Goal: Register for event/course

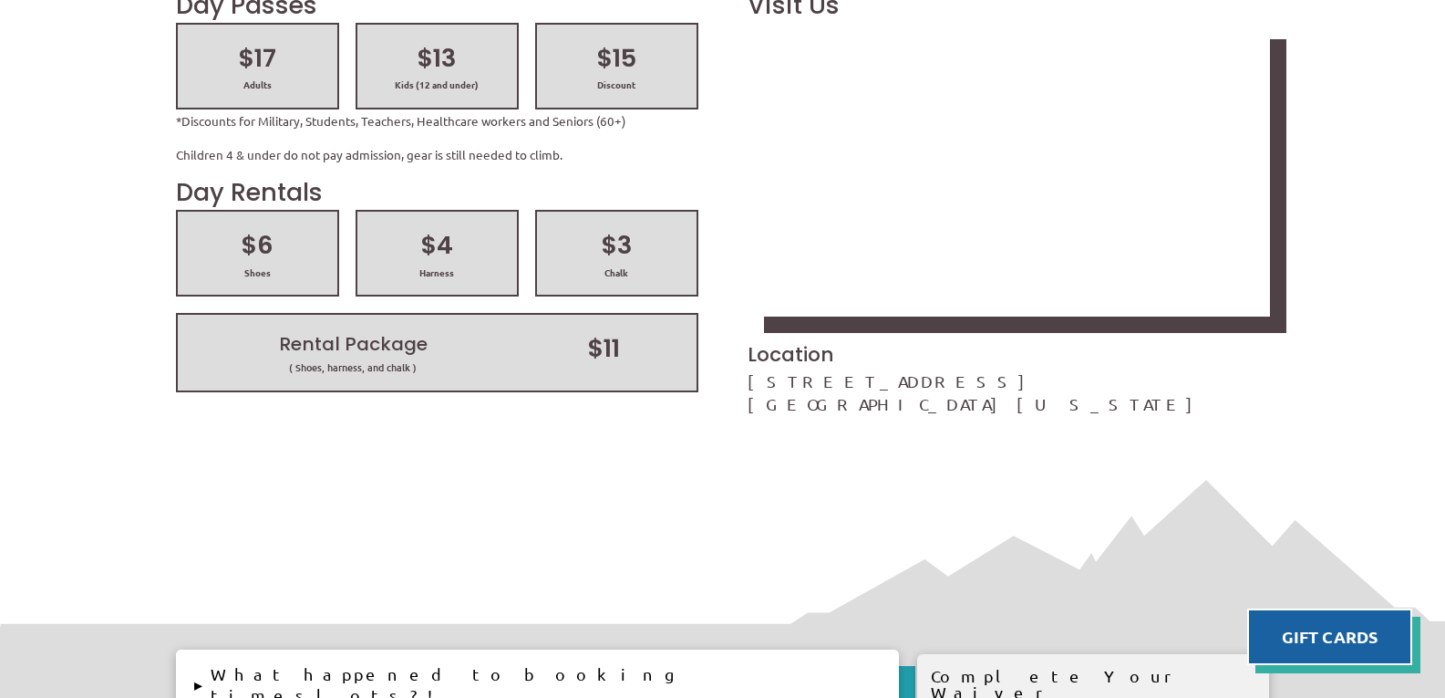
scroll to position [1276, 0]
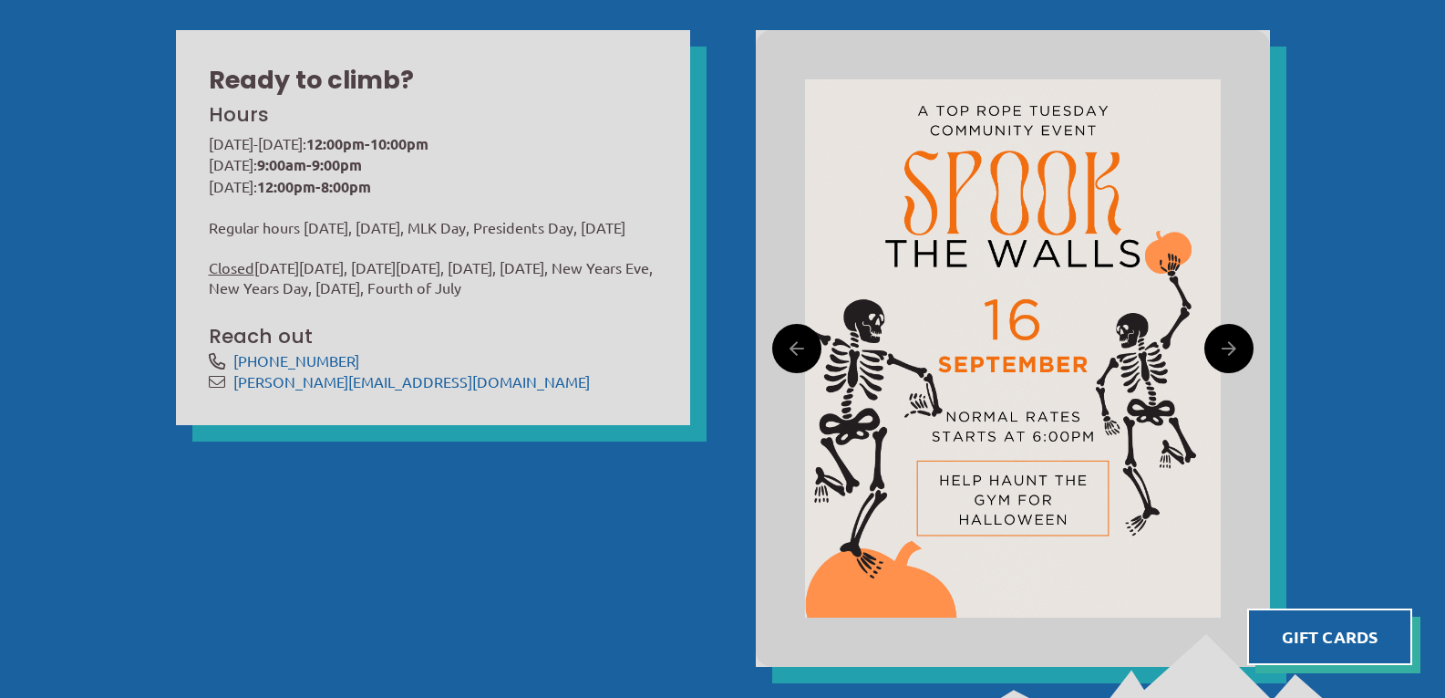
scroll to position [638, 0]
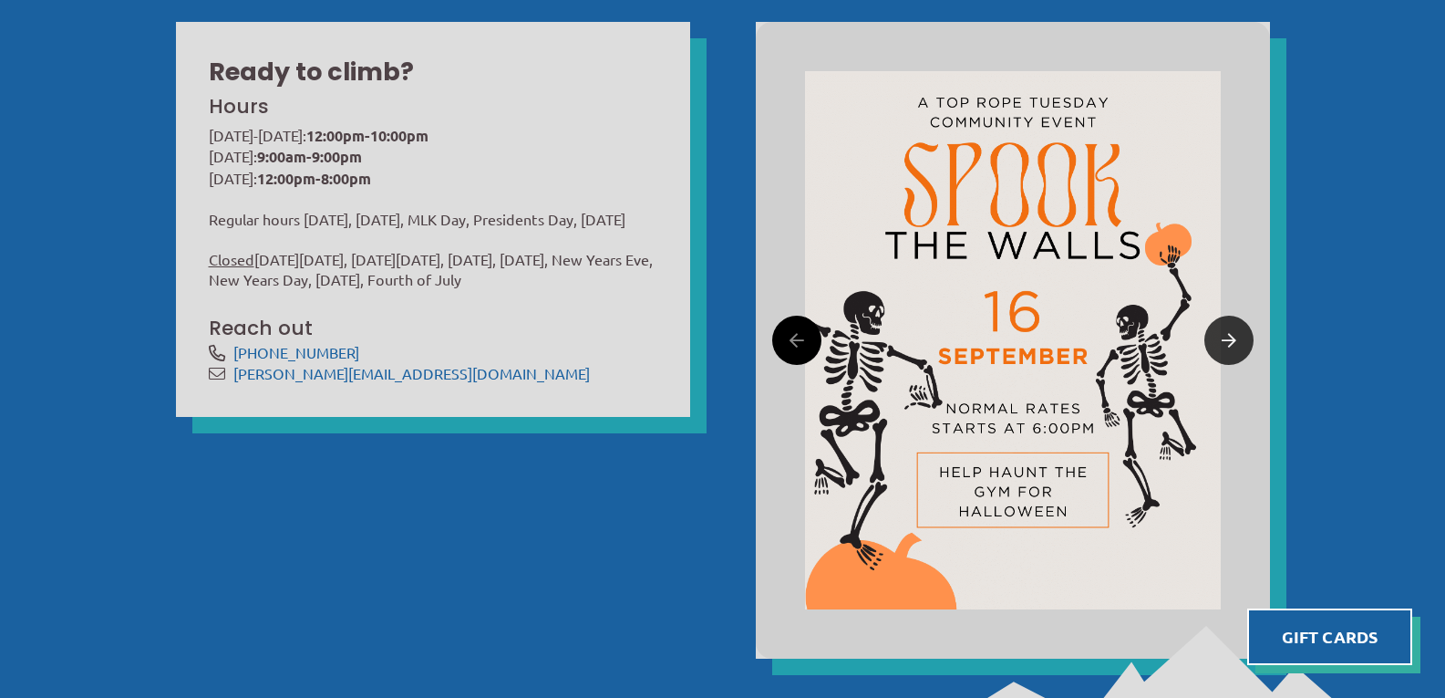
click at [1236, 343] on link at bounding box center [1228, 339] width 49 height 49
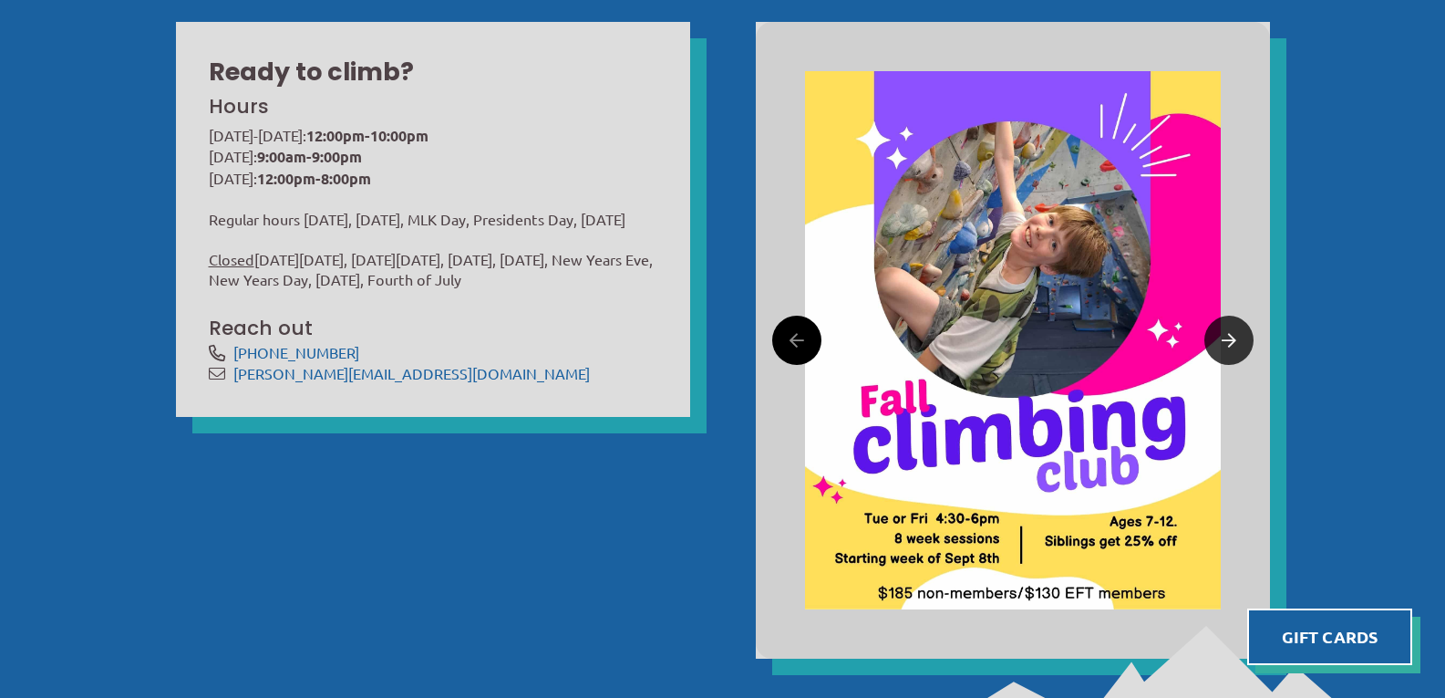
click at [1236, 343] on link at bounding box center [1228, 339] width 49 height 49
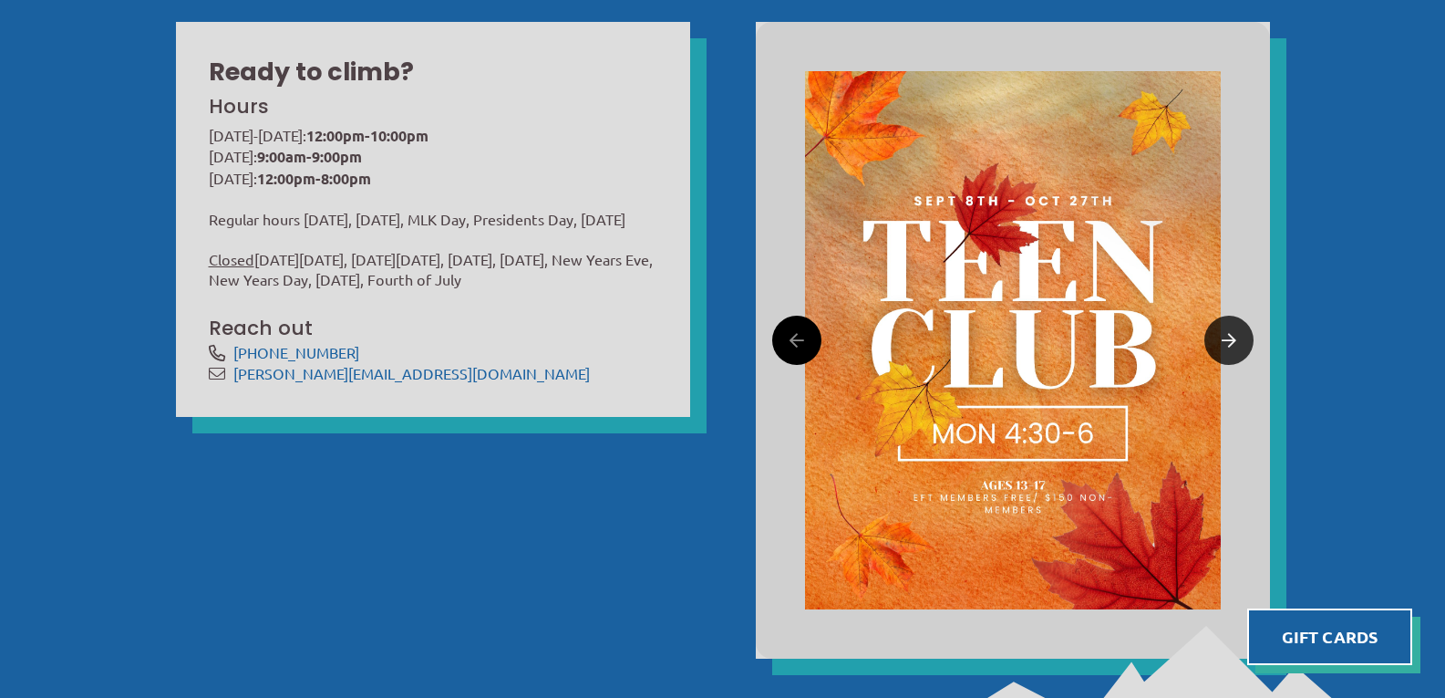
click at [1236, 343] on link at bounding box center [1228, 339] width 49 height 49
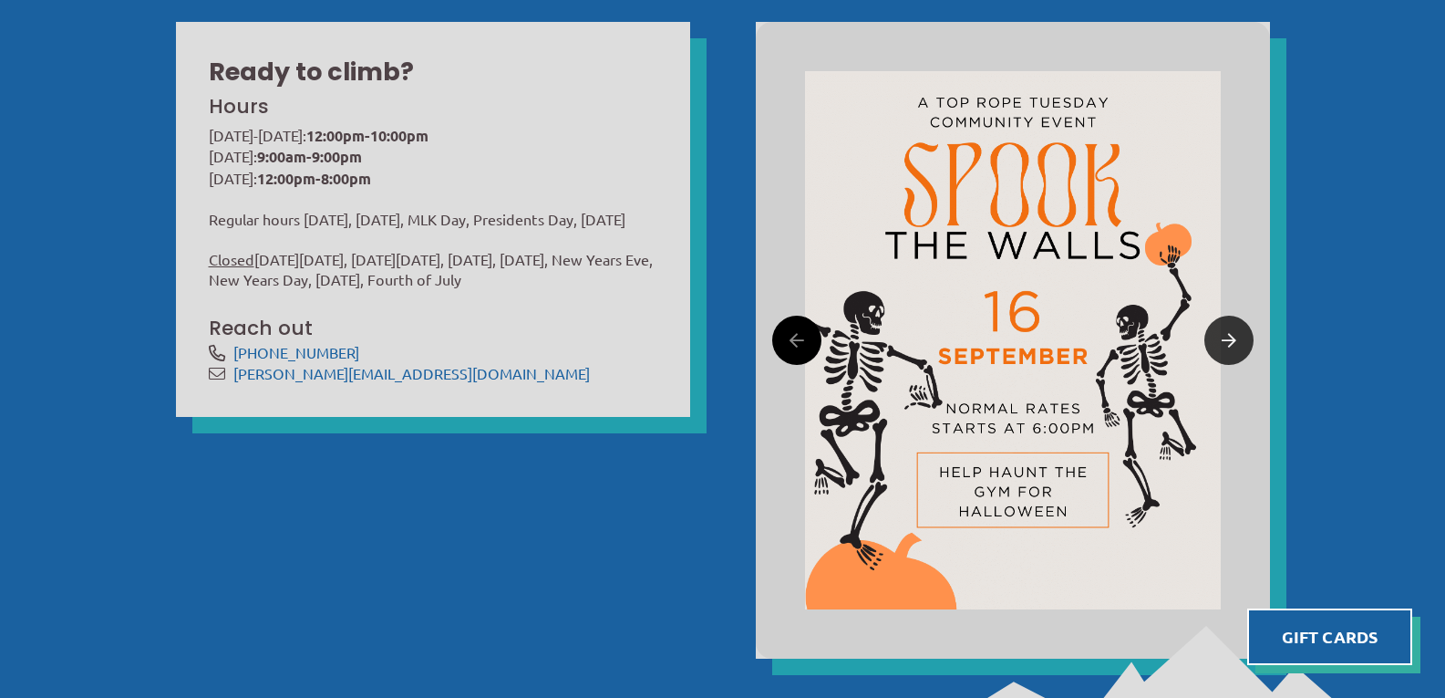
click at [1236, 343] on link at bounding box center [1228, 339] width 49 height 49
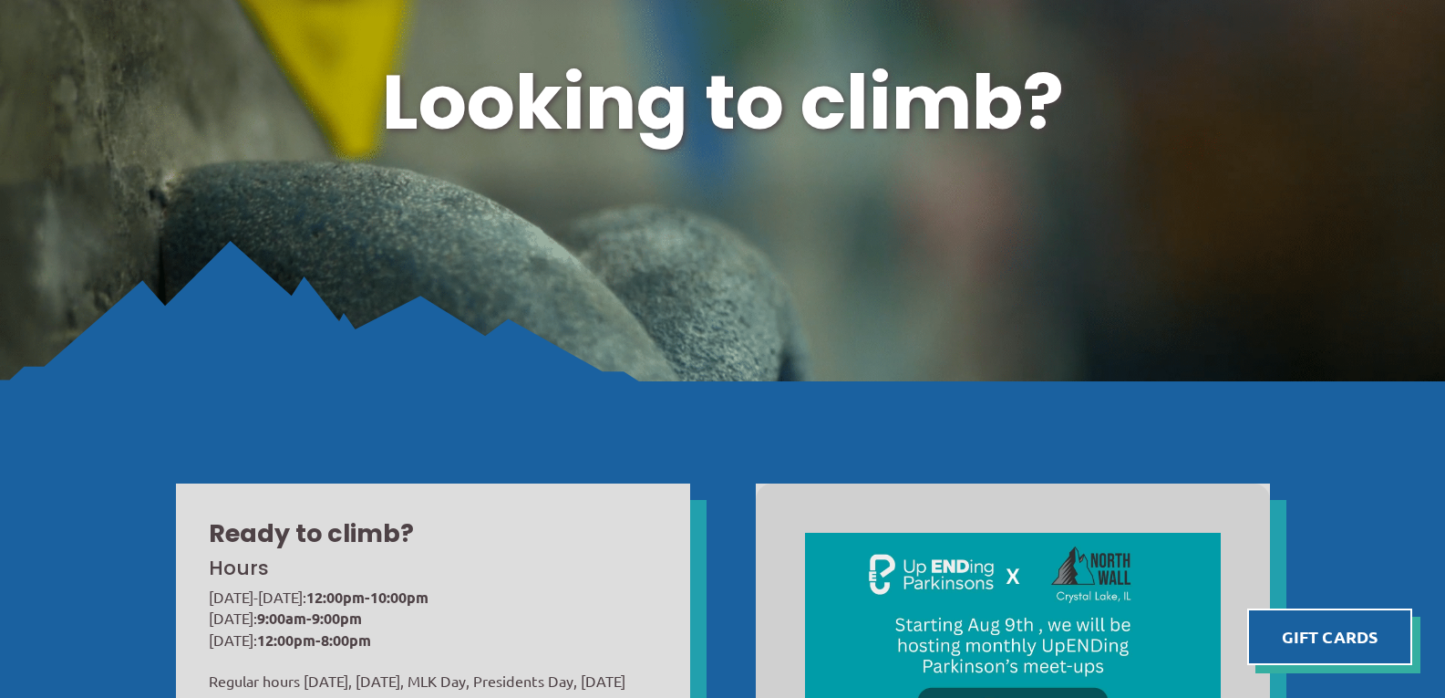
scroll to position [0, 0]
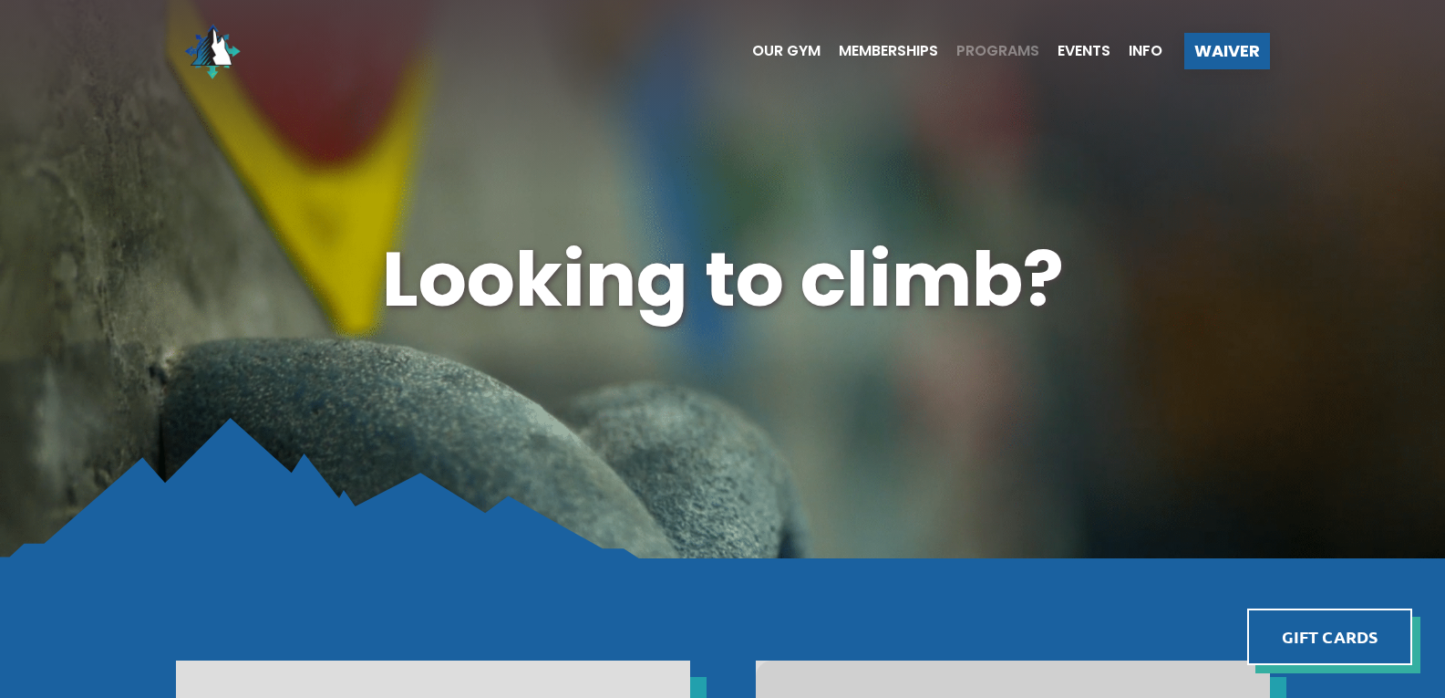
click at [1030, 54] on span "Programs" at bounding box center [997, 51] width 83 height 15
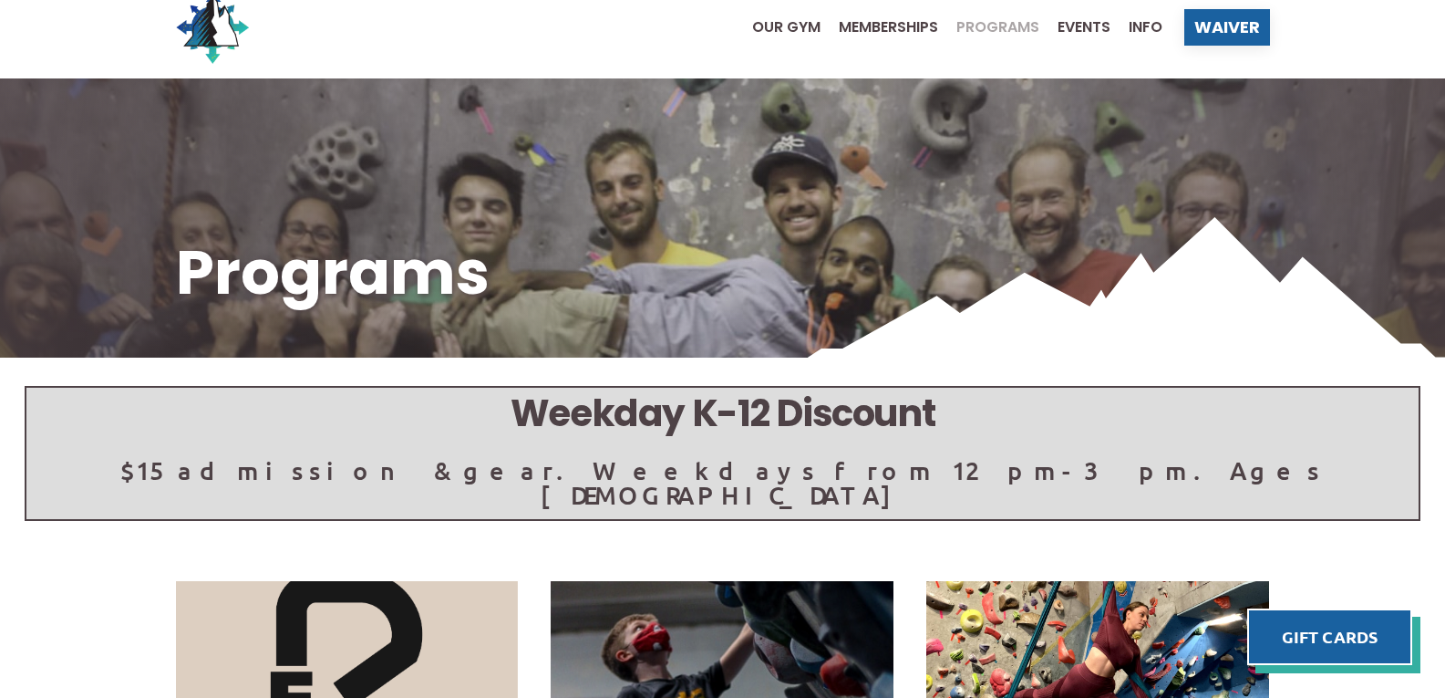
scroll to position [274, 0]
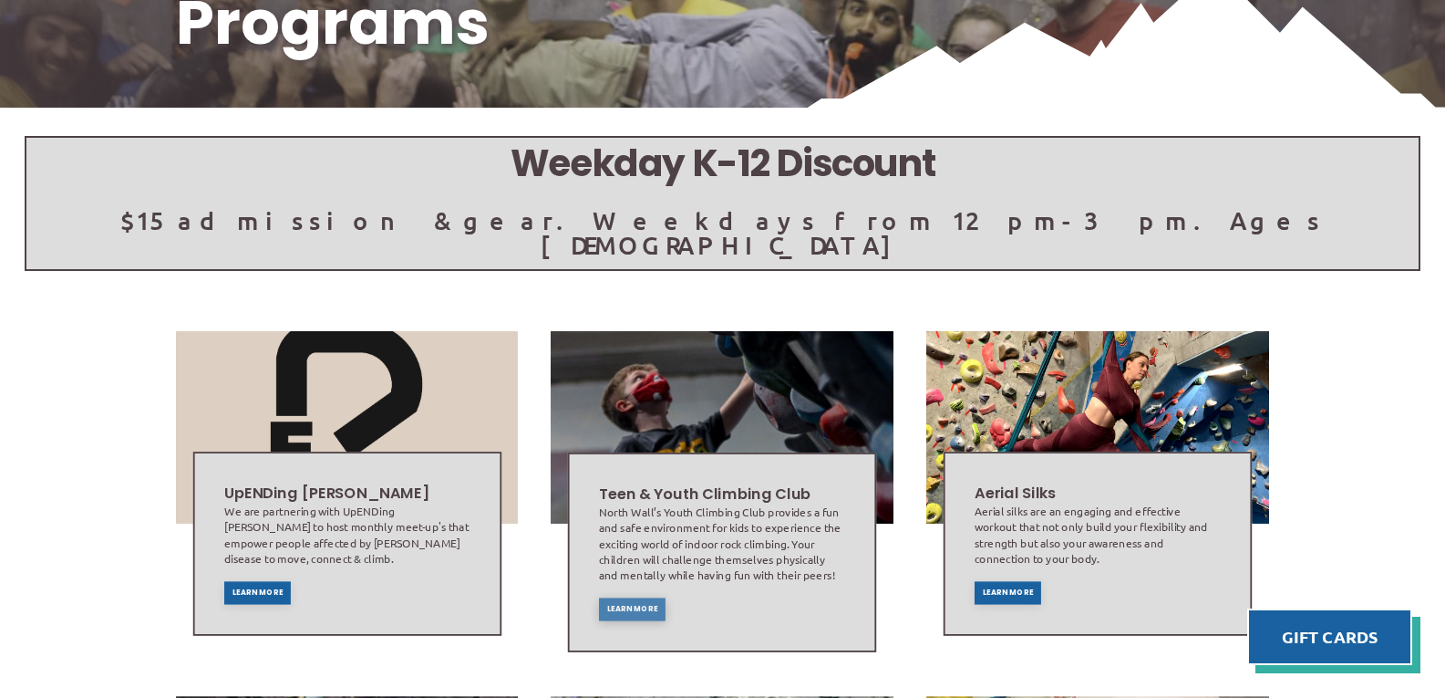
click at [617, 597] on div "Learn More" at bounding box center [632, 608] width 67 height 23
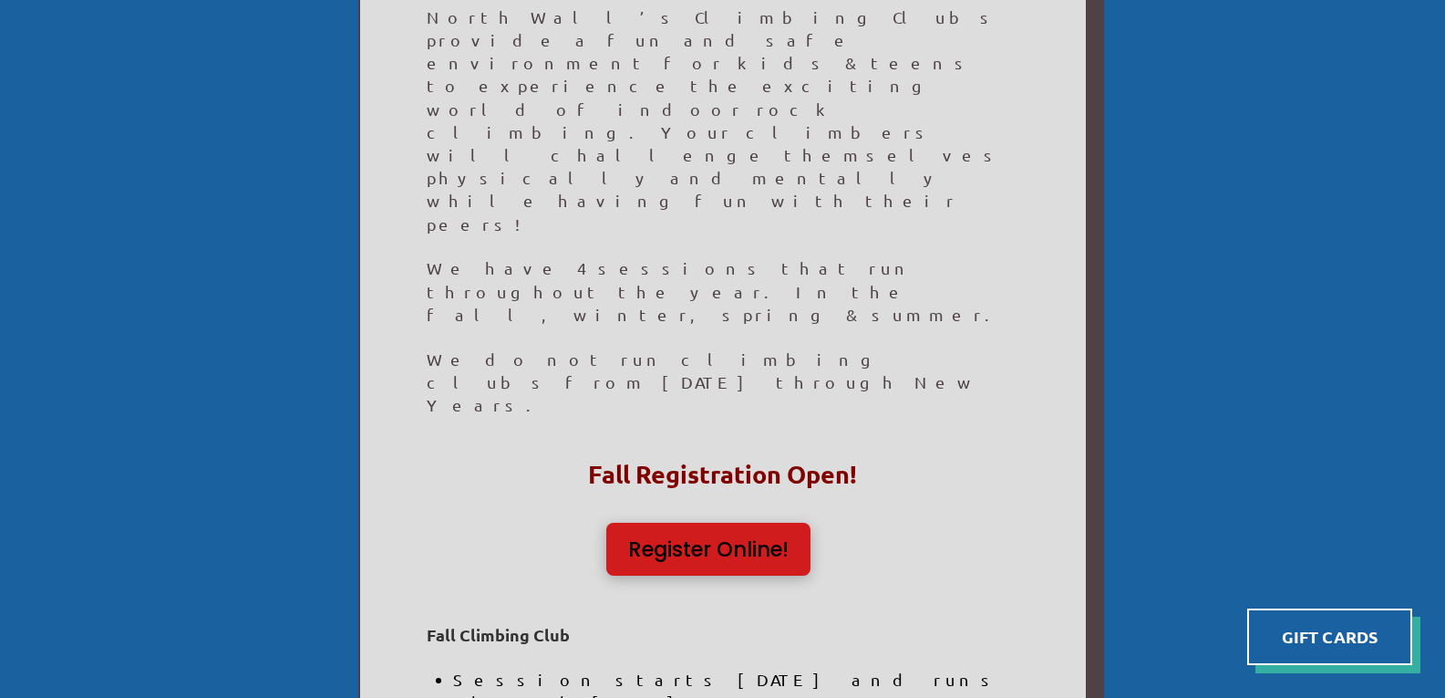
scroll to position [547, 0]
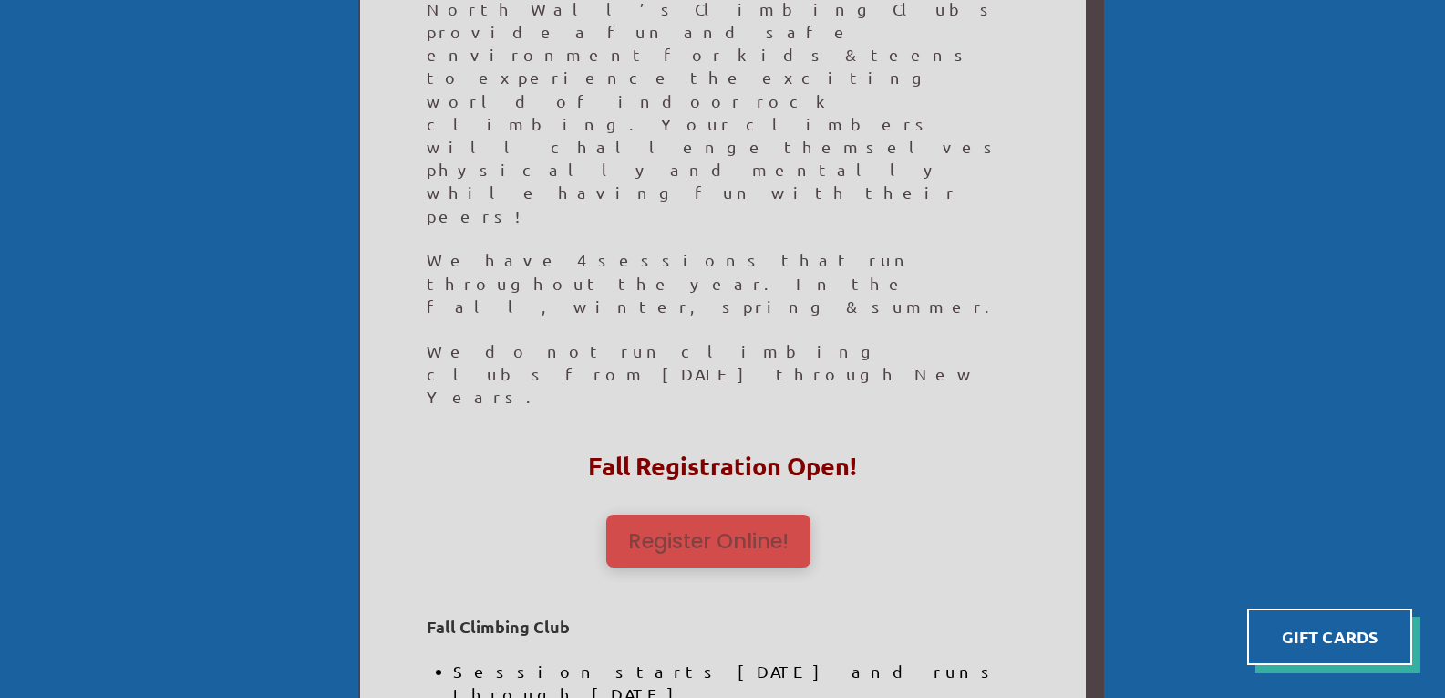
click at [782, 531] on span "Register Online!" at bounding box center [708, 541] width 160 height 21
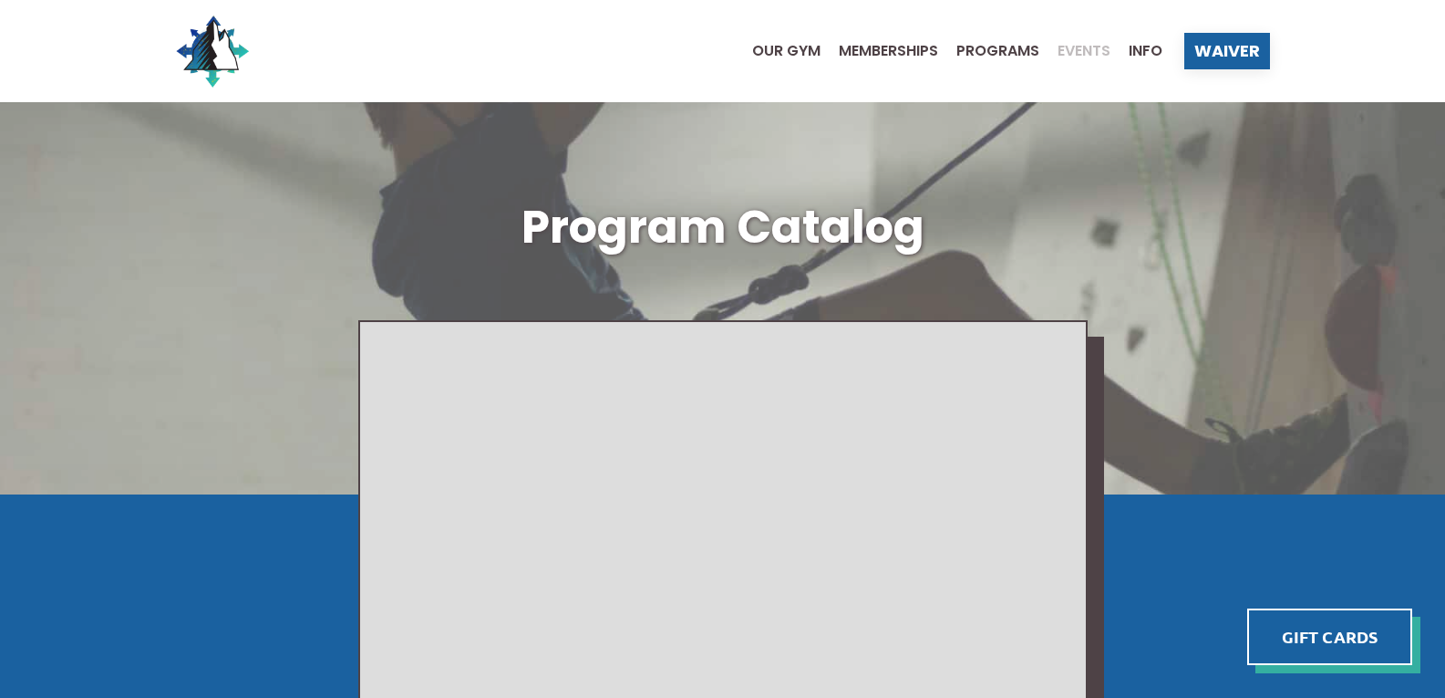
click at [1073, 57] on span "Events" at bounding box center [1084, 51] width 53 height 15
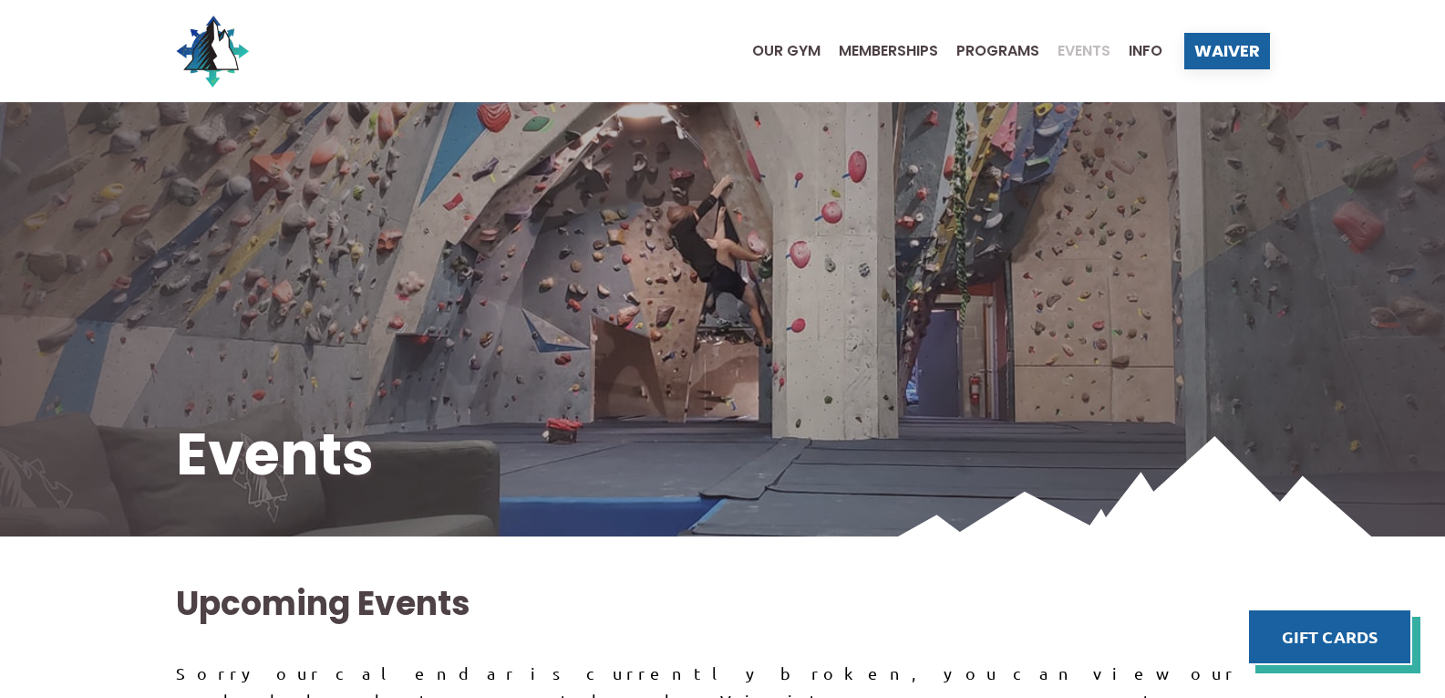
click at [1069, 54] on span "Events" at bounding box center [1084, 51] width 53 height 15
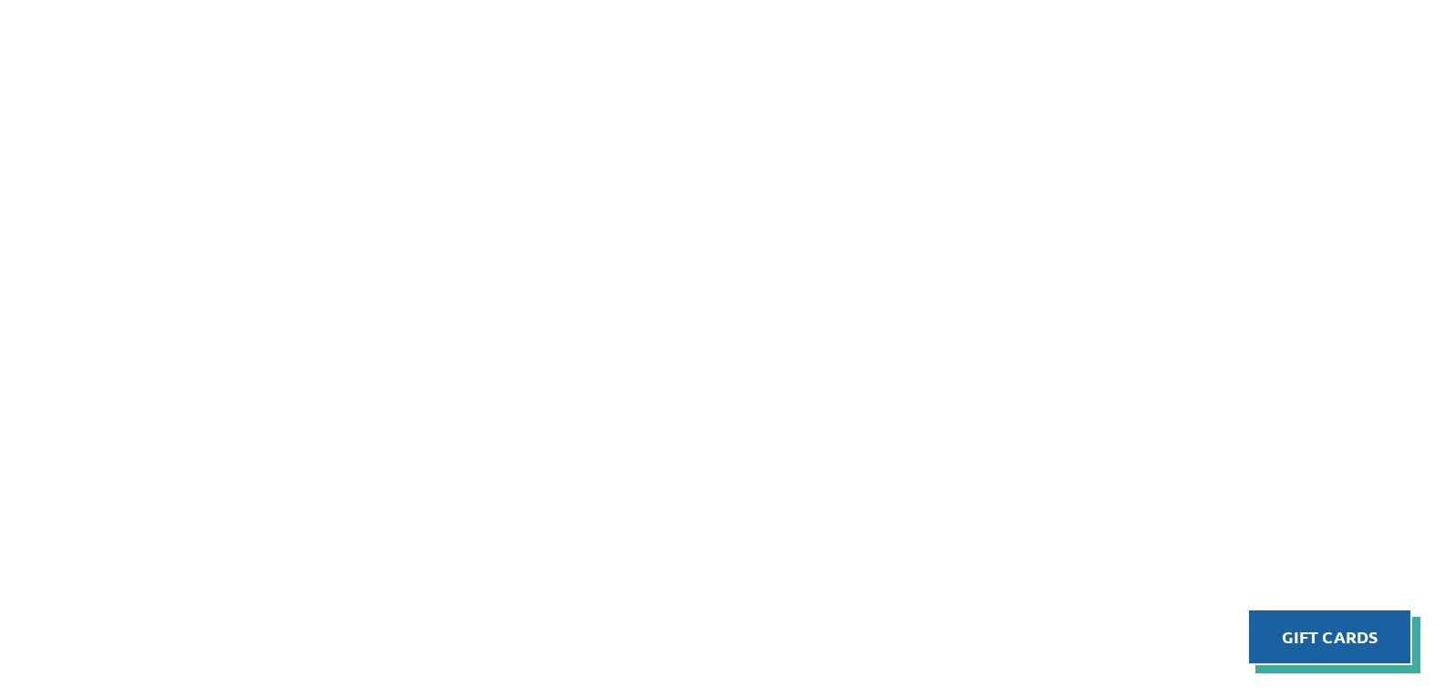
scroll to position [1094, 0]
